Goal: Check status: Check status

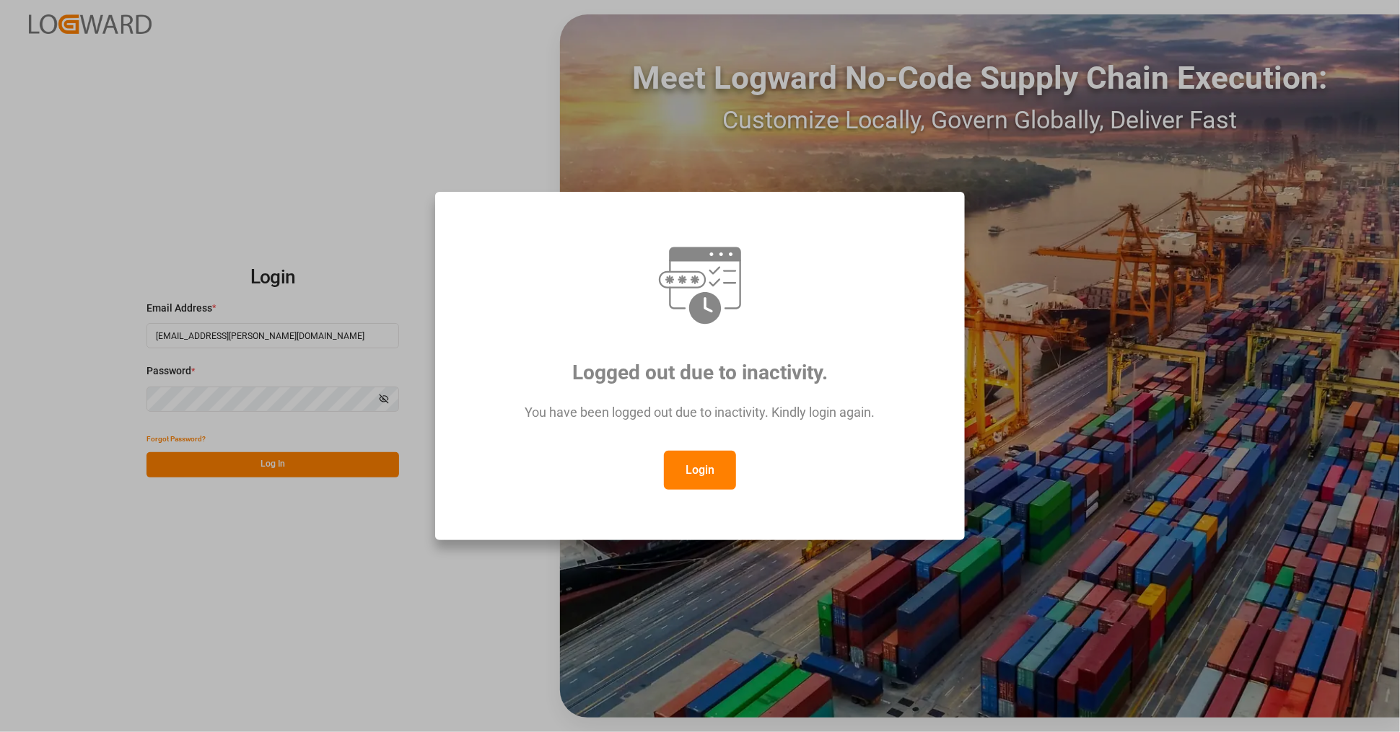
click at [704, 479] on button "Login" at bounding box center [700, 470] width 72 height 39
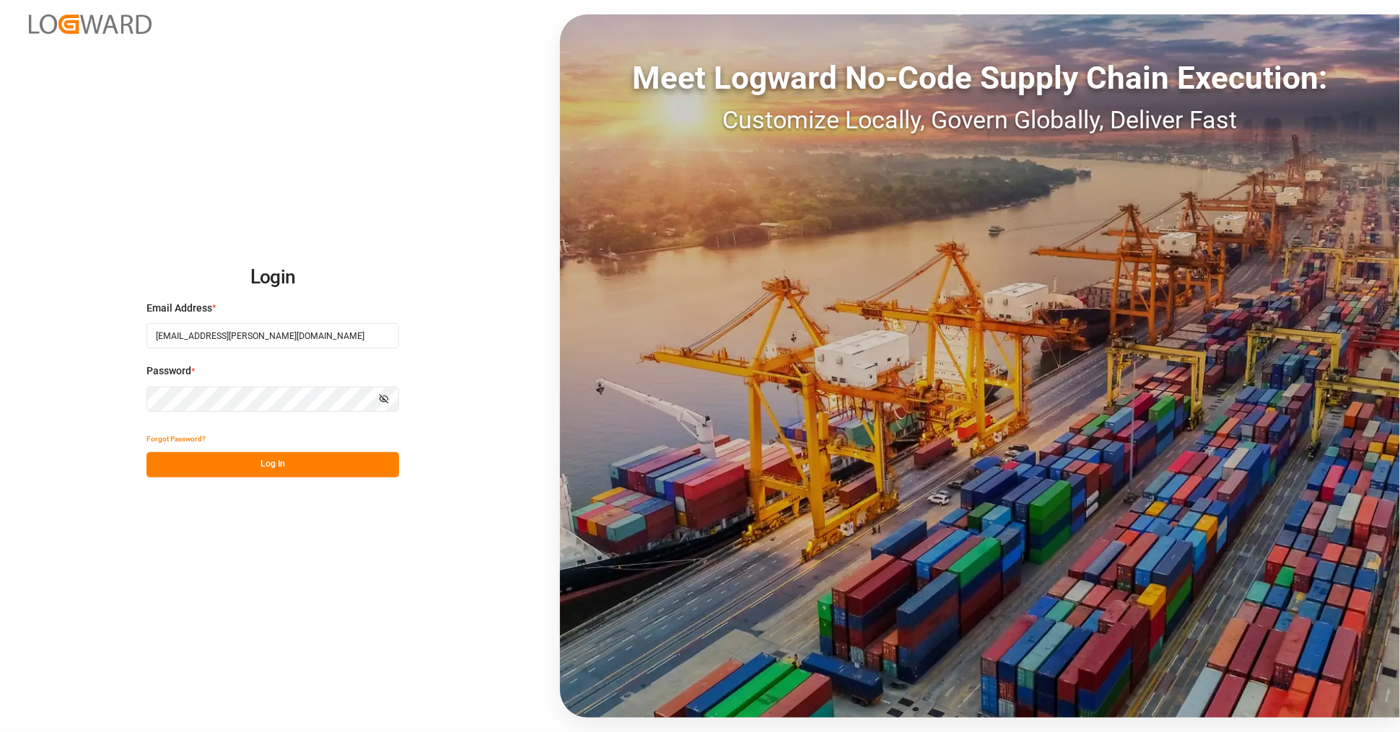
click at [249, 465] on button "Log In" at bounding box center [272, 464] width 252 height 25
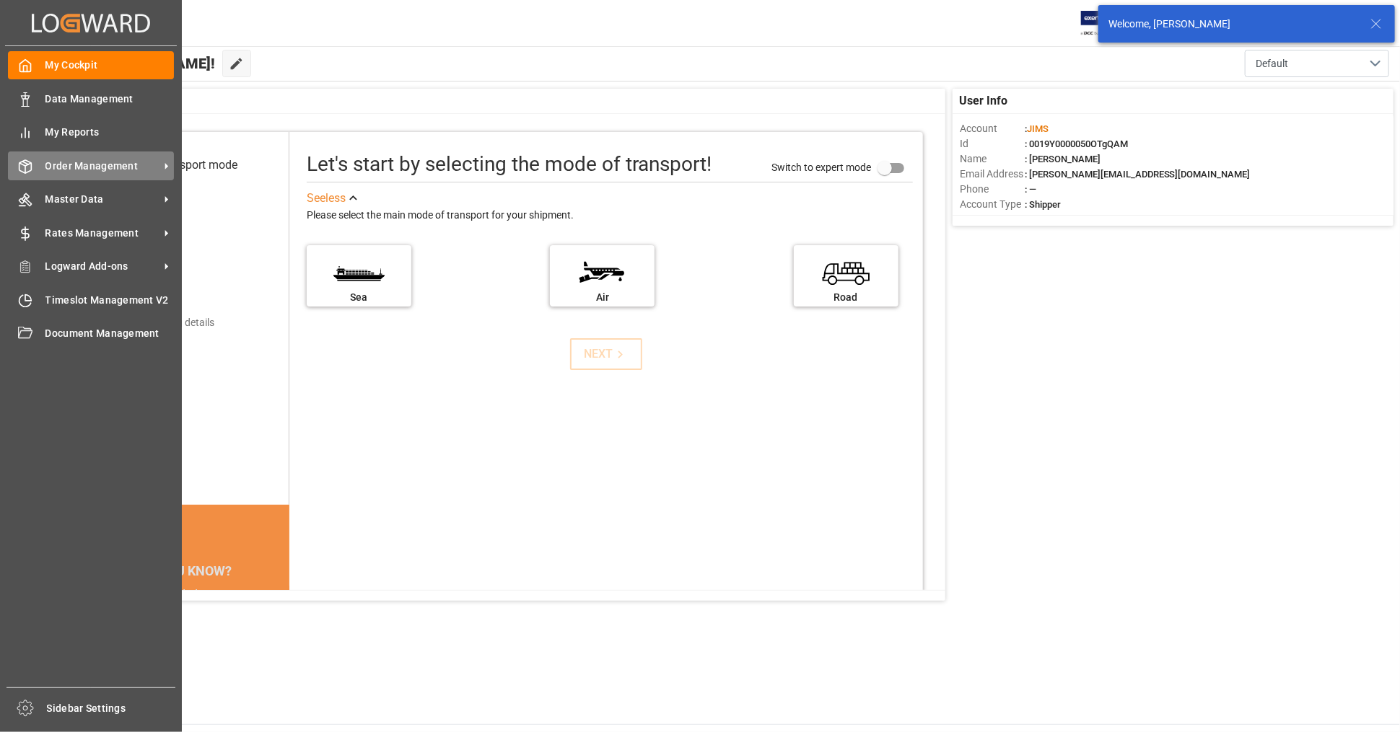
click at [59, 166] on span "Order Management" at bounding box center [102, 166] width 114 height 15
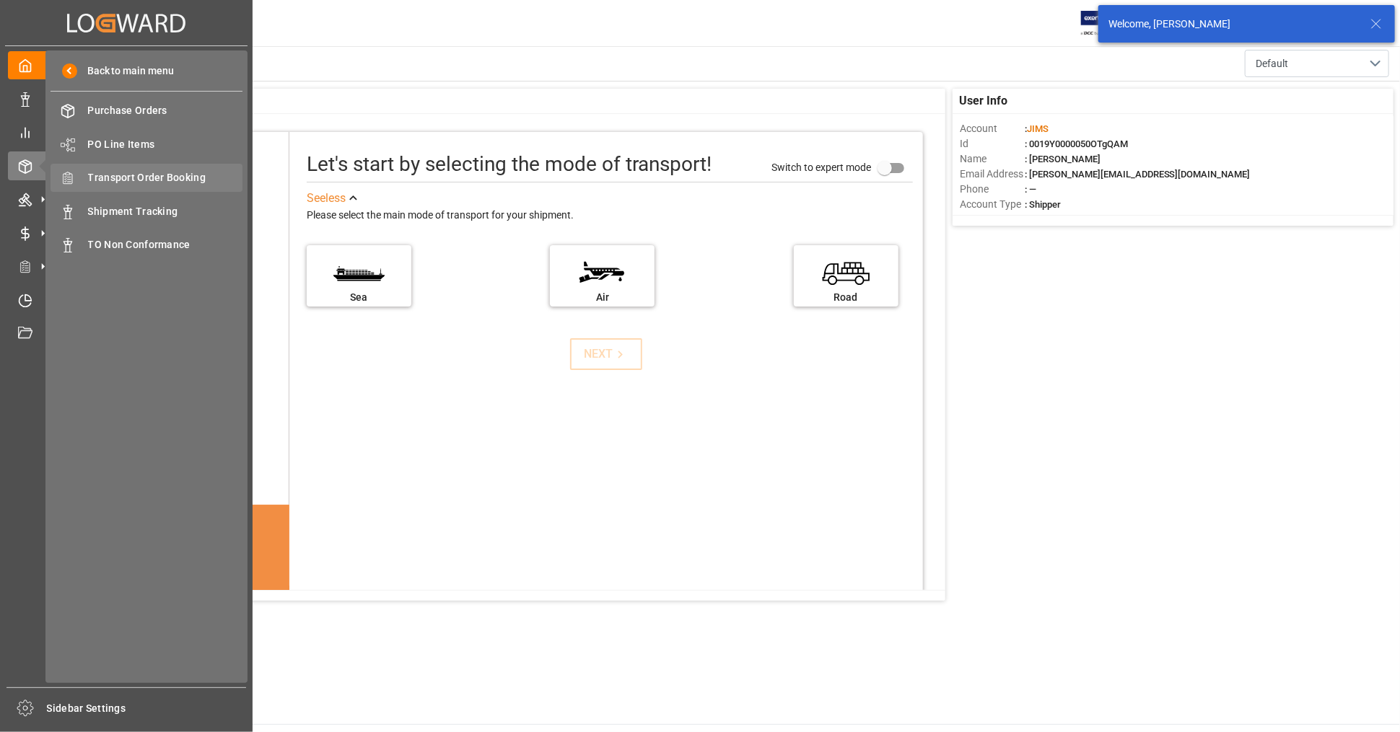
click at [157, 175] on span "Transport Order Booking" at bounding box center [165, 177] width 155 height 15
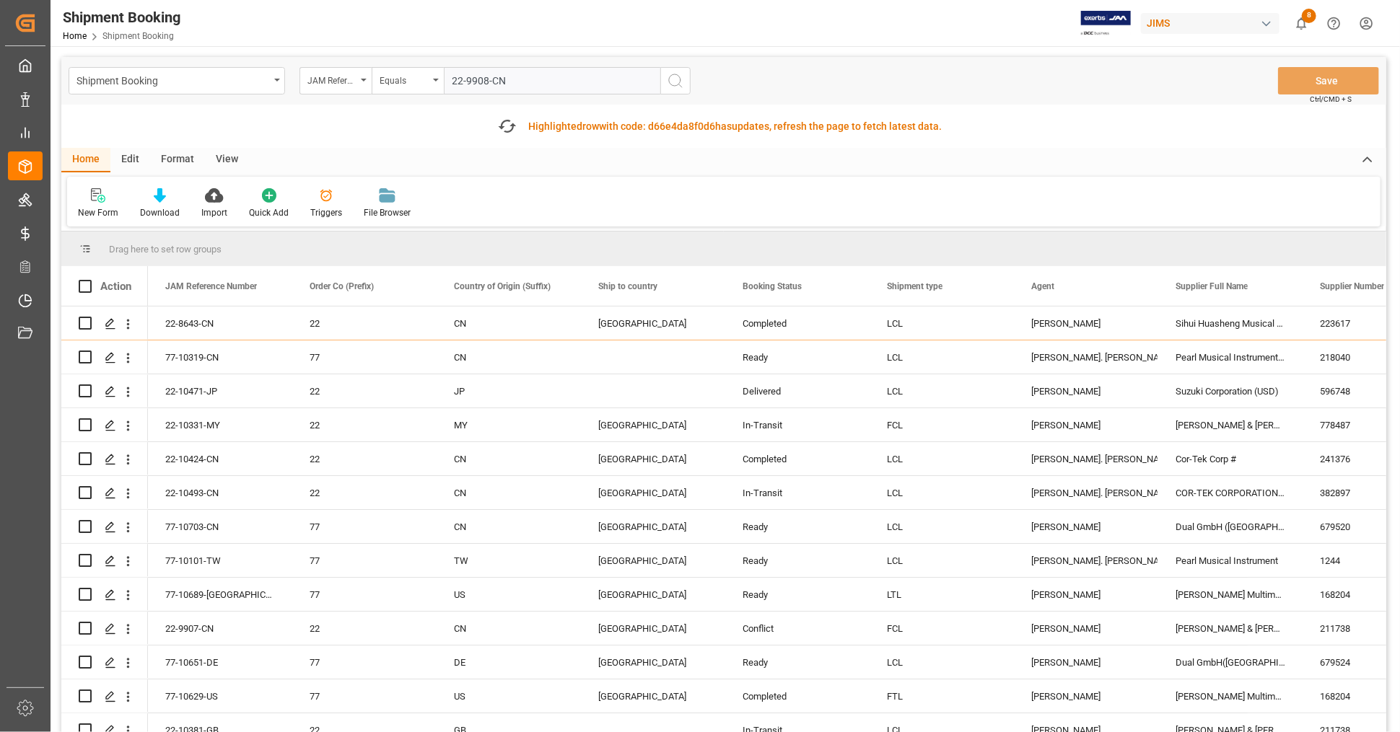
type input "22-9908-CN"
click at [675, 81] on icon "search button" at bounding box center [675, 80] width 17 height 17
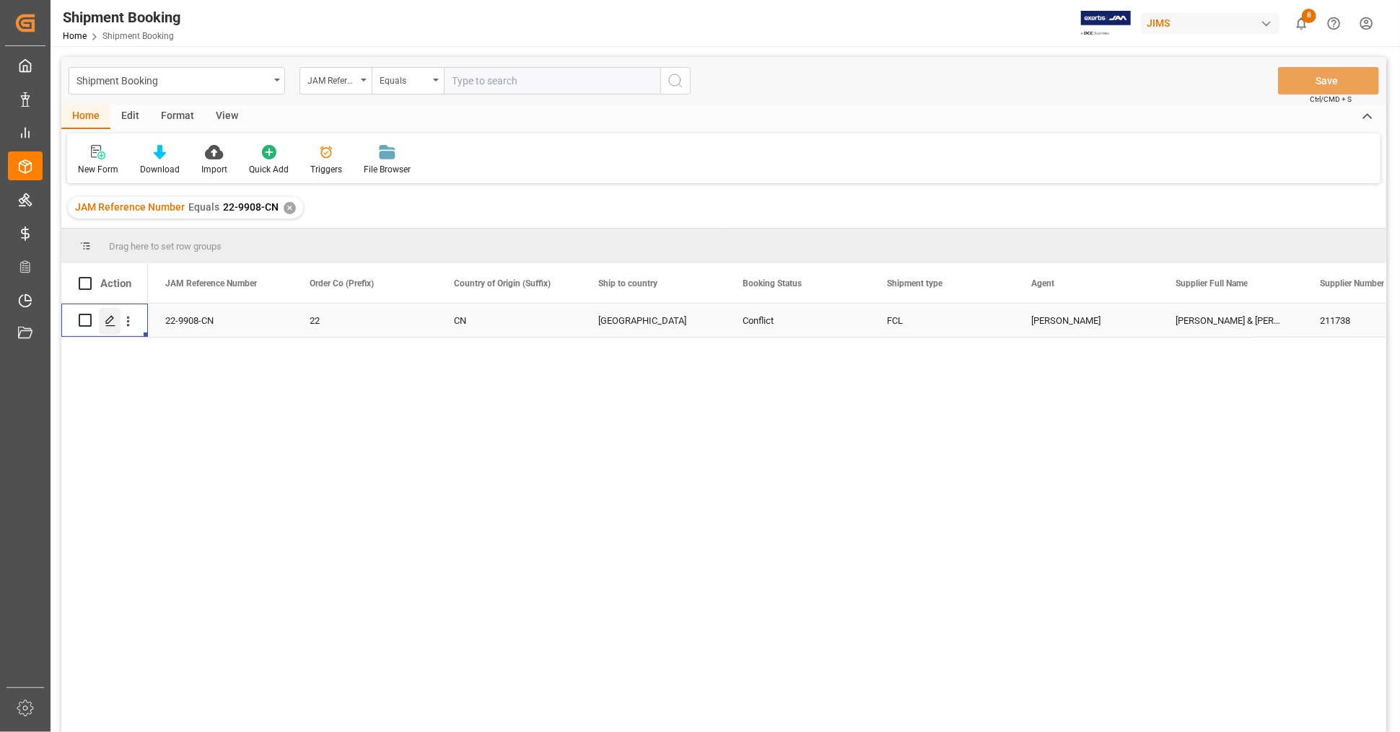
click at [109, 322] on polygon "Press SPACE to select this row." at bounding box center [109, 319] width 7 height 7
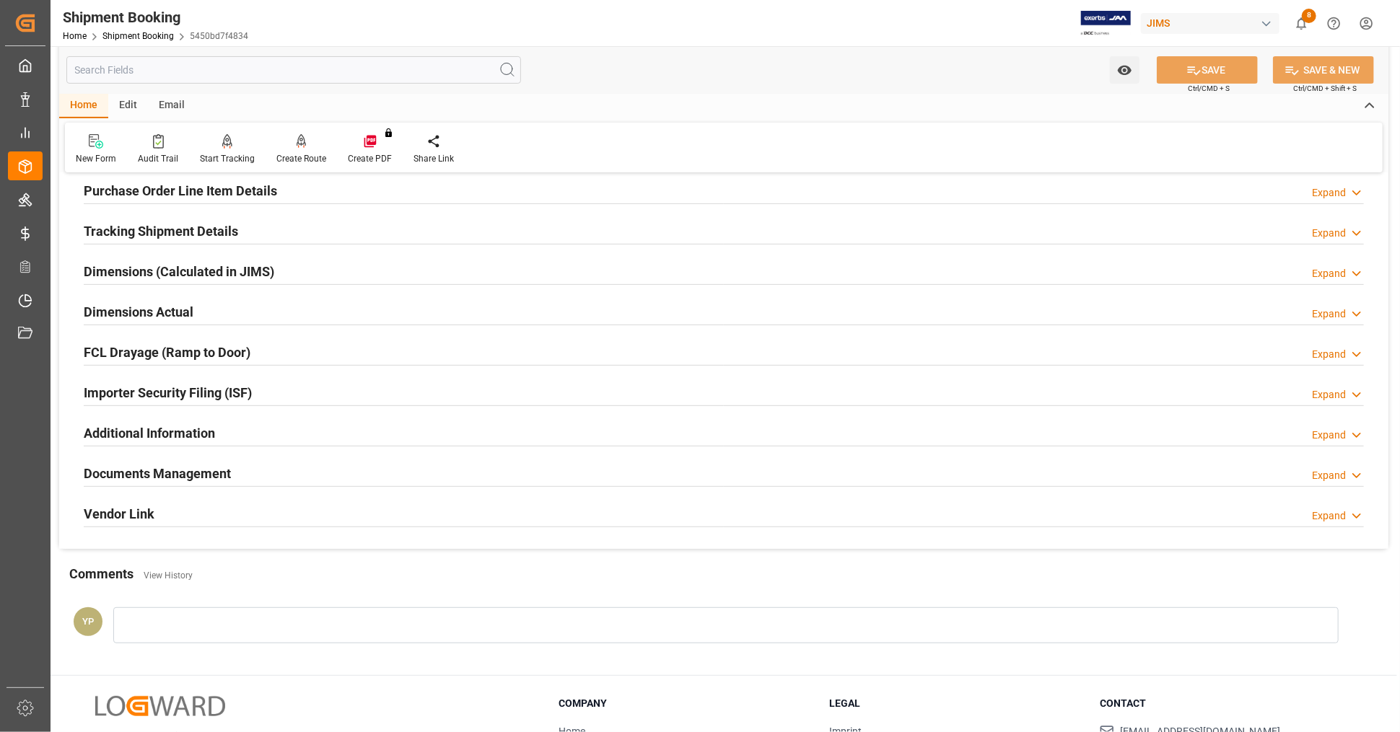
scroll to position [350, 0]
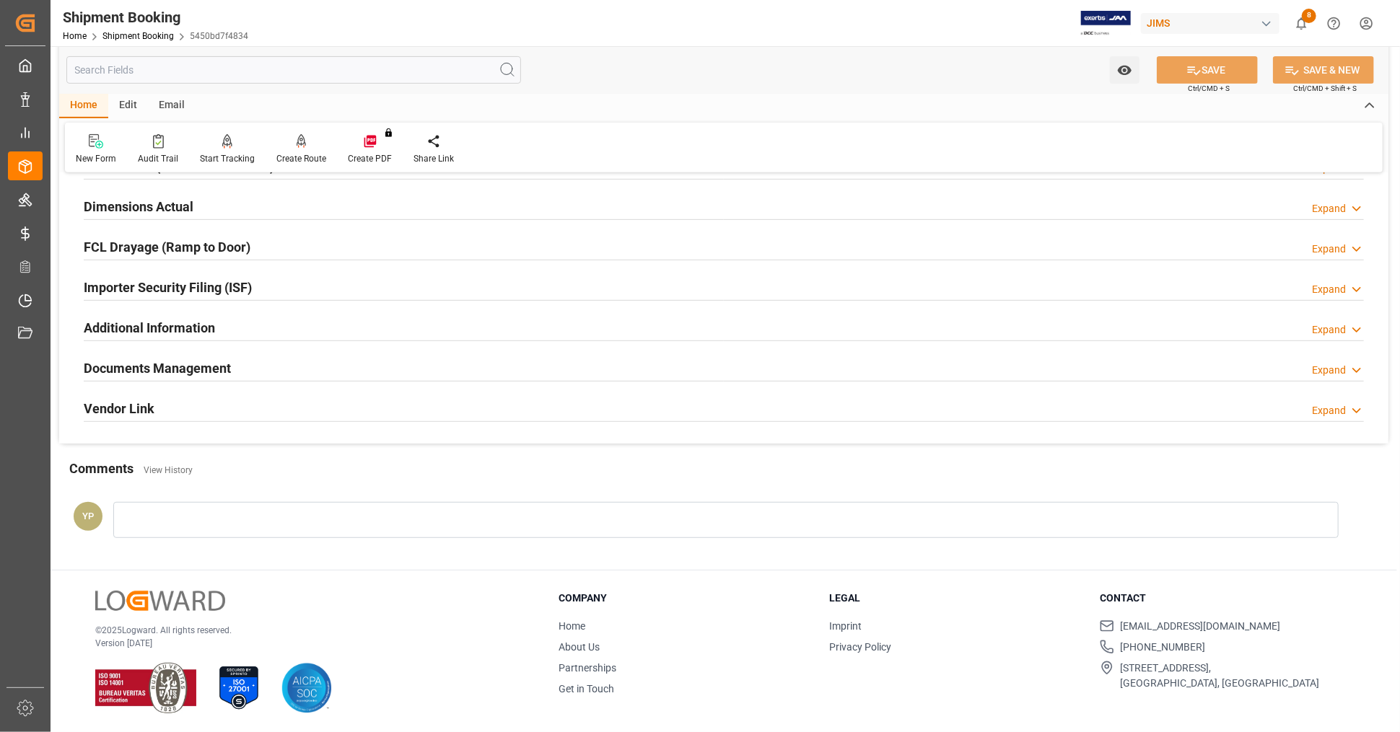
click at [248, 366] on div "Documents Management Expand" at bounding box center [724, 366] width 1280 height 27
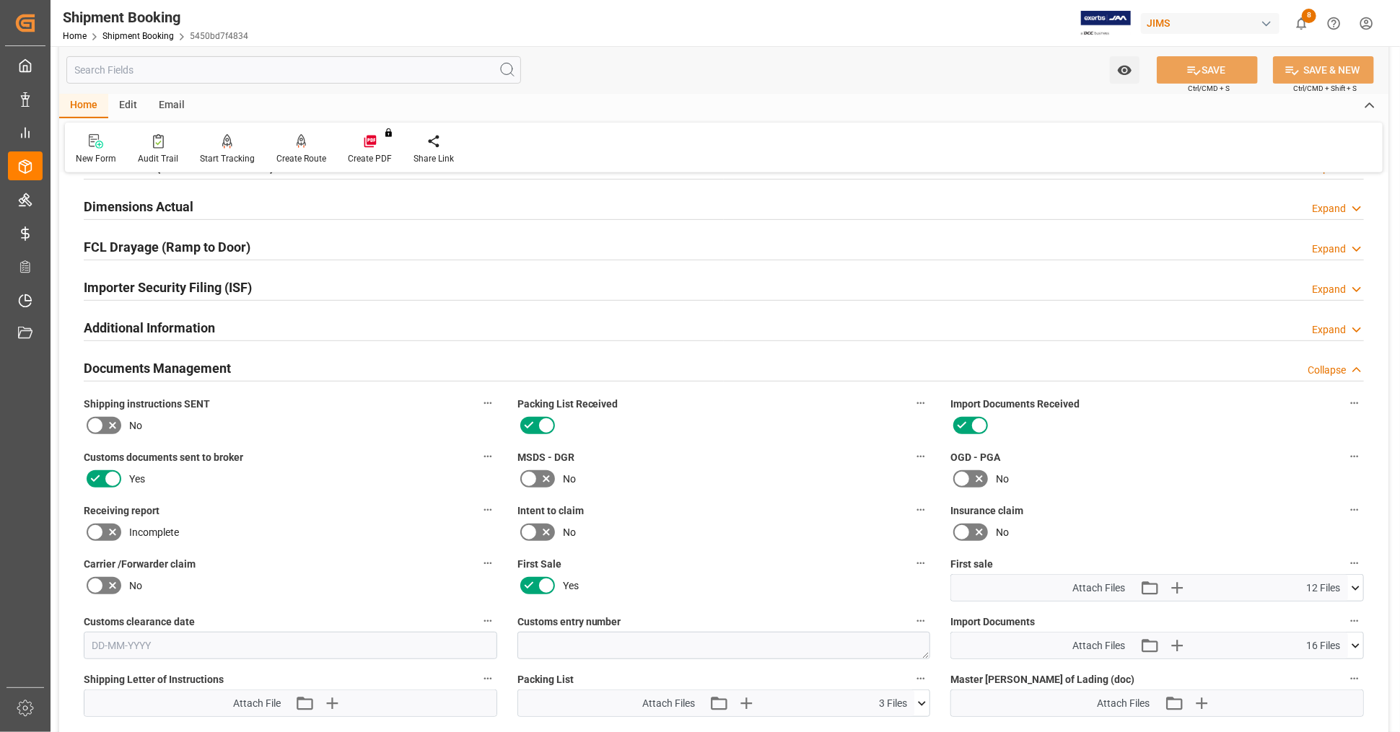
scroll to position [591, 0]
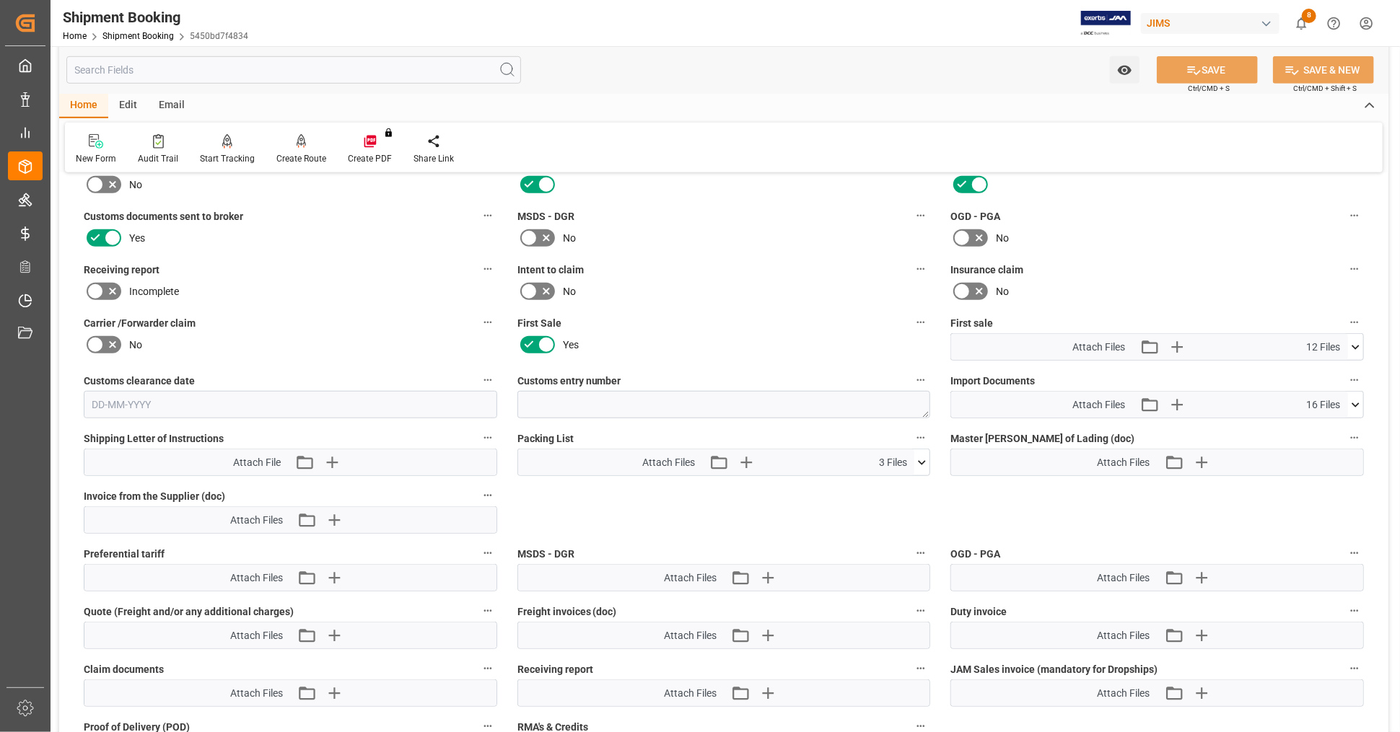
click at [1355, 345] on icon at bounding box center [1355, 347] width 8 height 4
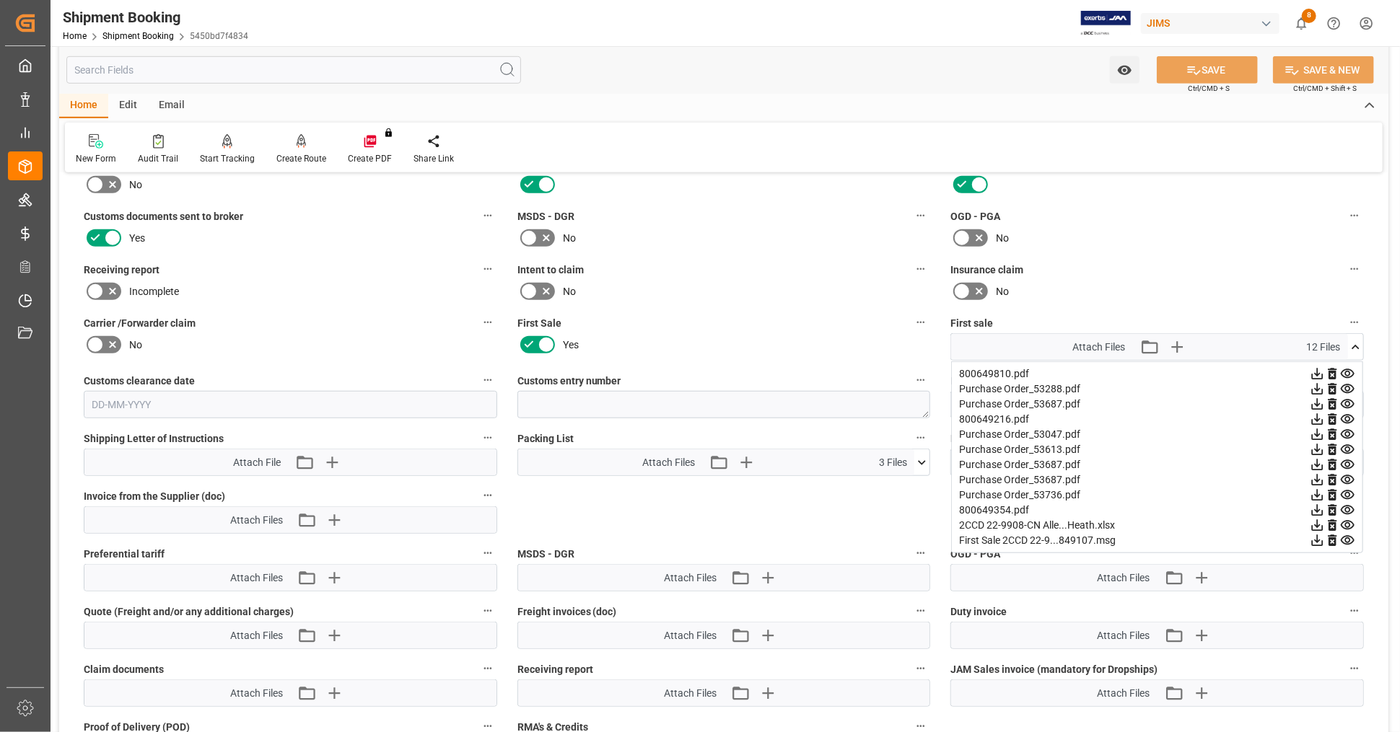
click at [1318, 520] on icon at bounding box center [1316, 525] width 15 height 15
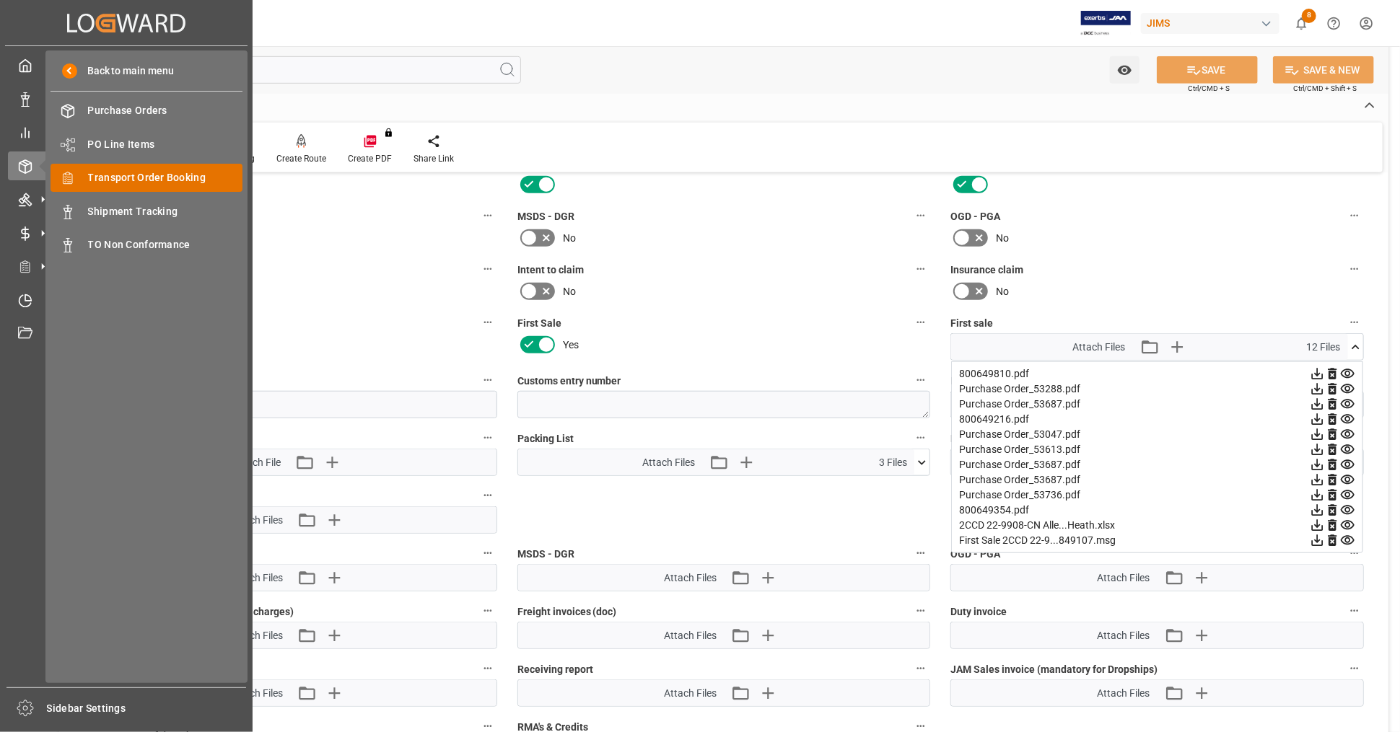
click at [191, 176] on span "Transport Order Booking" at bounding box center [165, 177] width 155 height 15
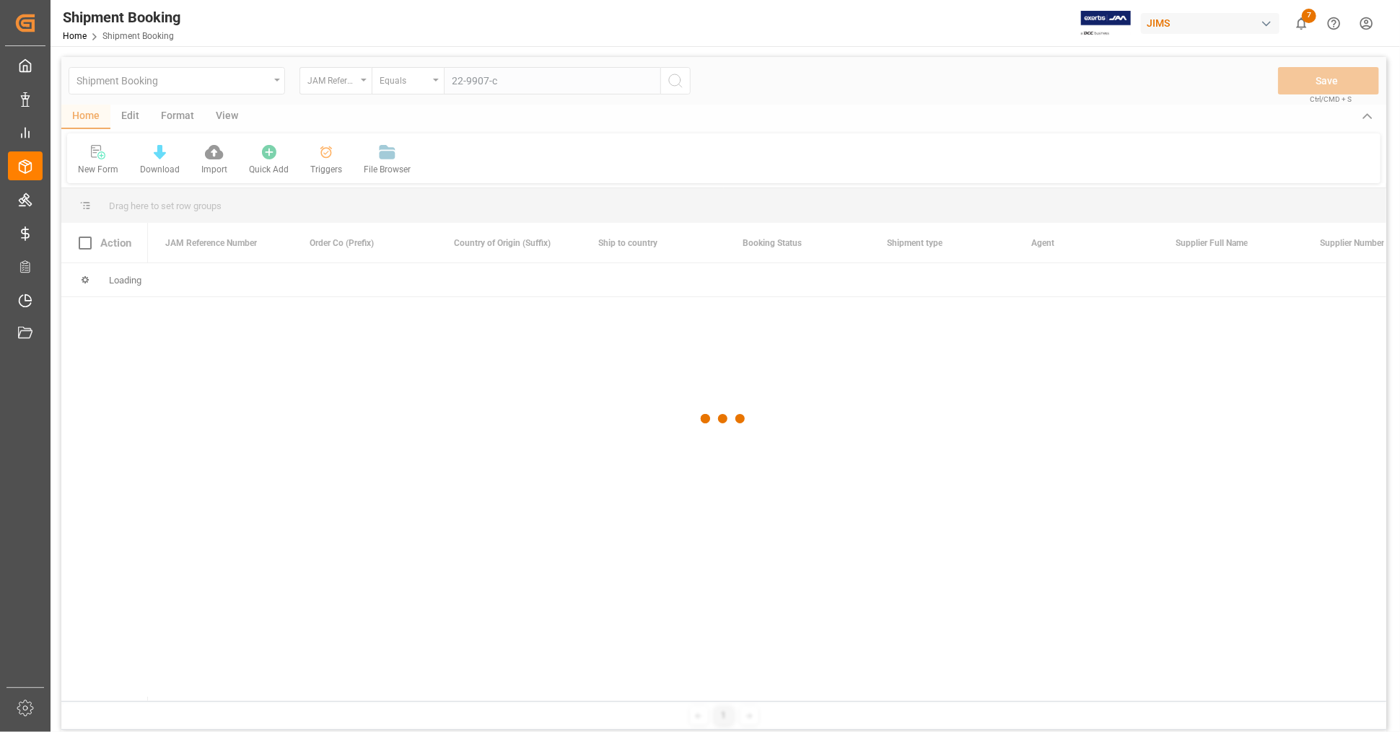
type input "22-9907-cn"
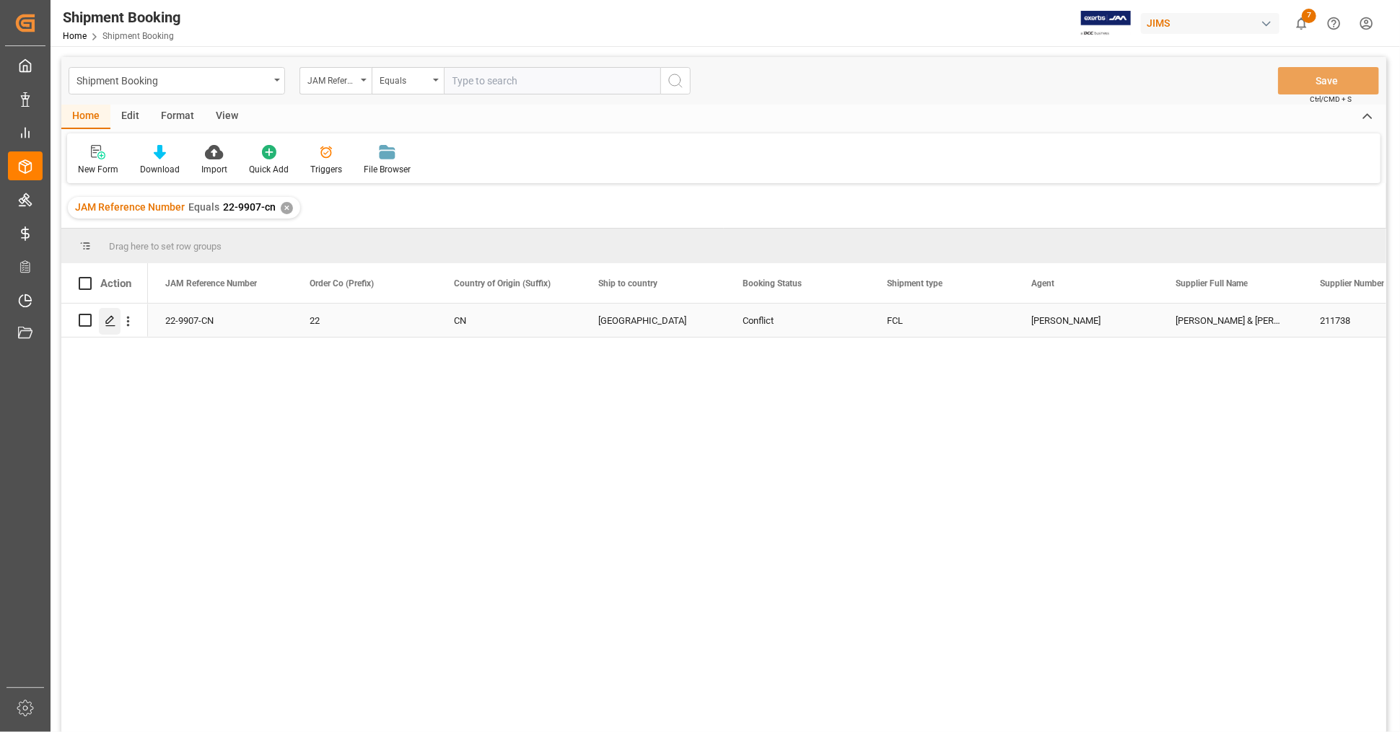
click at [106, 323] on icon "Press SPACE to select this row." at bounding box center [111, 321] width 12 height 12
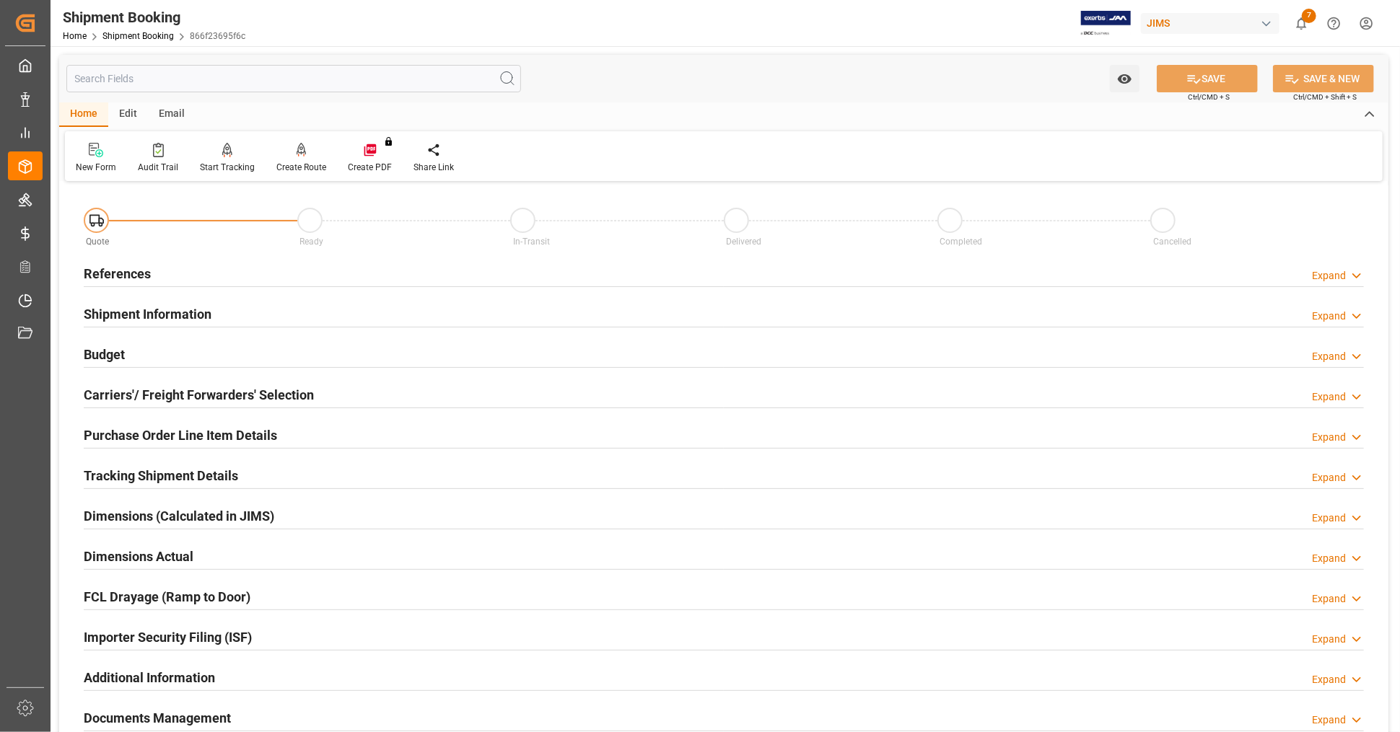
scroll to position [350, 0]
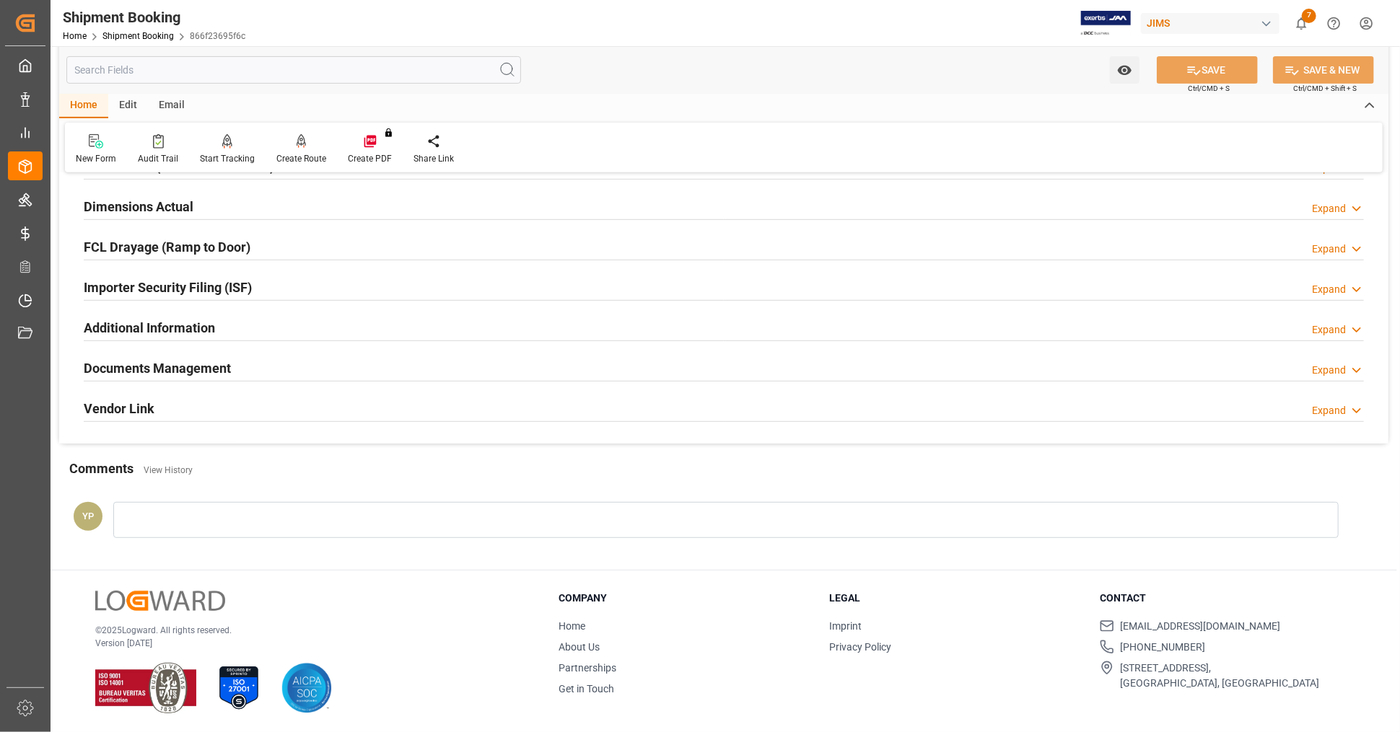
click at [230, 358] on div "Documents Management Expand" at bounding box center [724, 366] width 1280 height 27
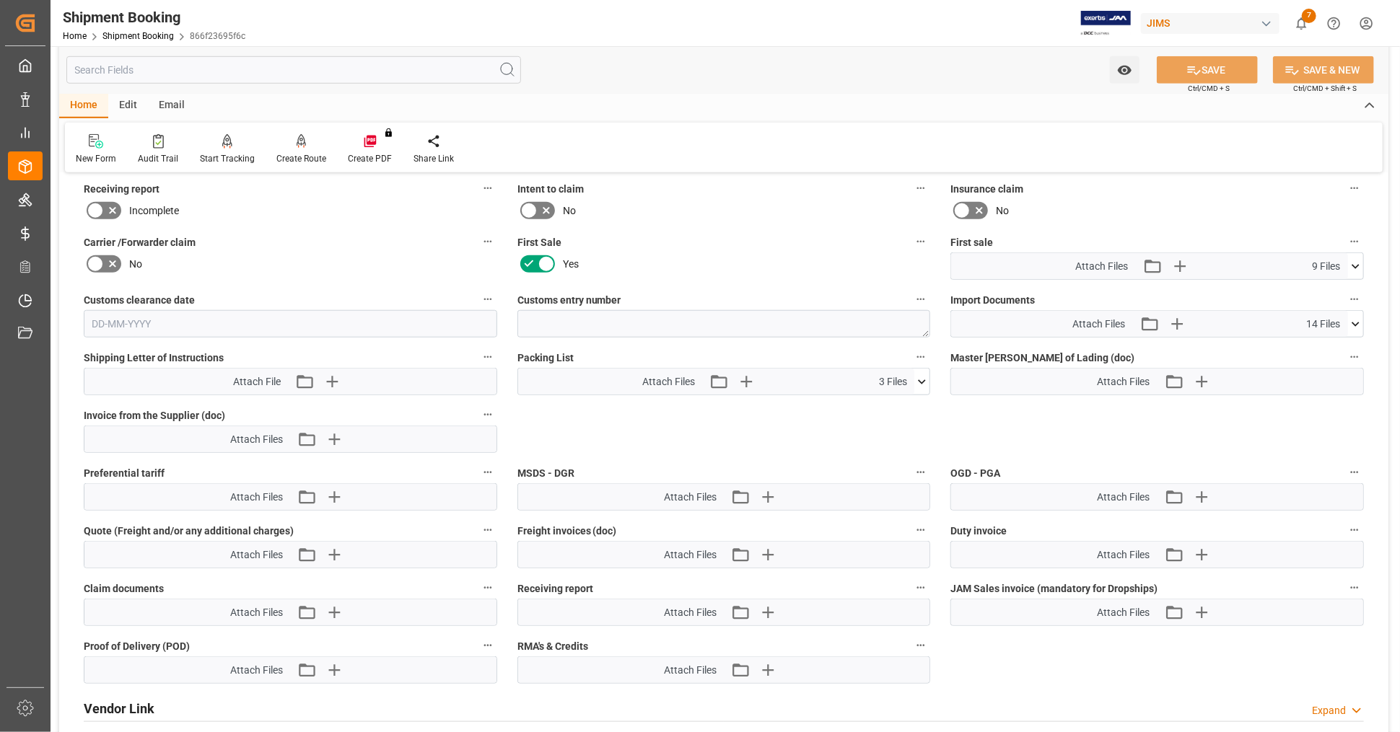
scroll to position [591, 0]
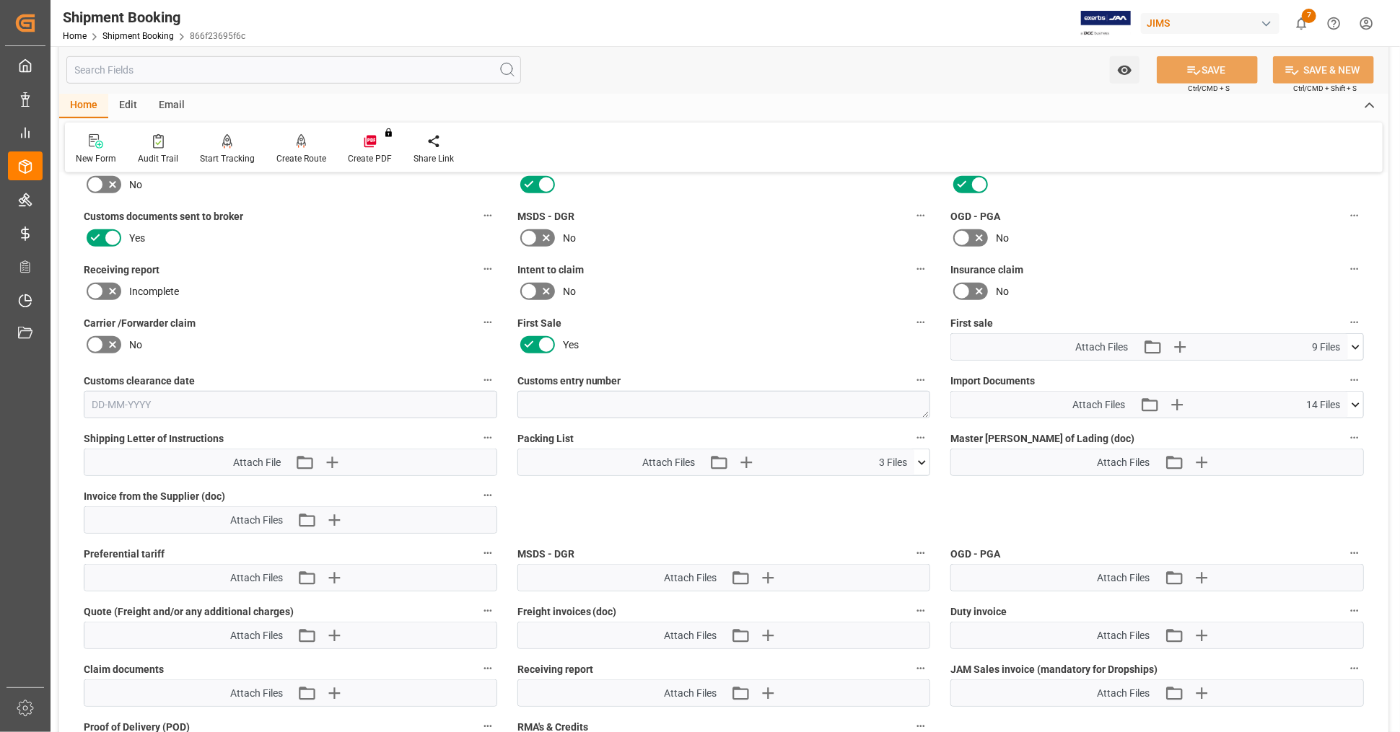
click at [1352, 342] on icon at bounding box center [1355, 347] width 15 height 15
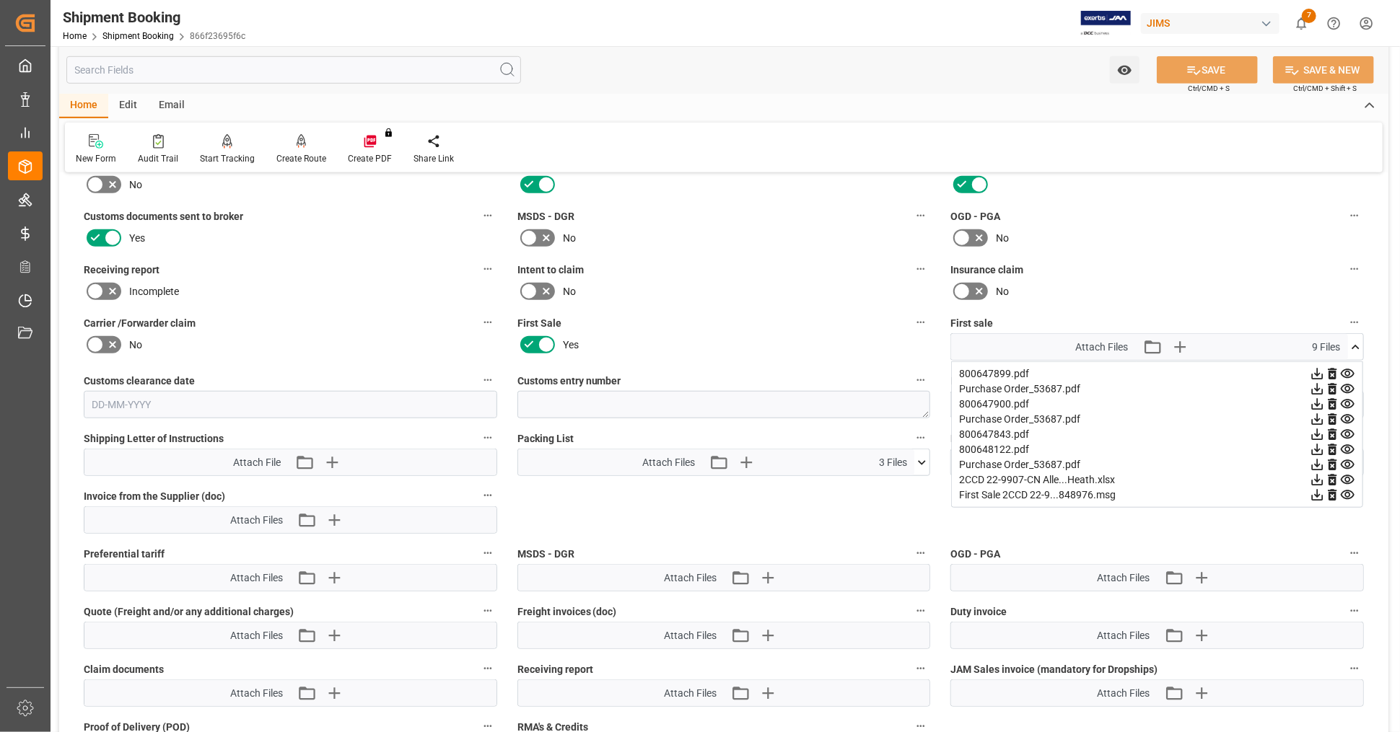
click at [1317, 477] on icon at bounding box center [1318, 481] width 12 height 12
click at [1358, 345] on icon at bounding box center [1355, 347] width 8 height 4
